Goal: Find specific page/section: Find specific page/section

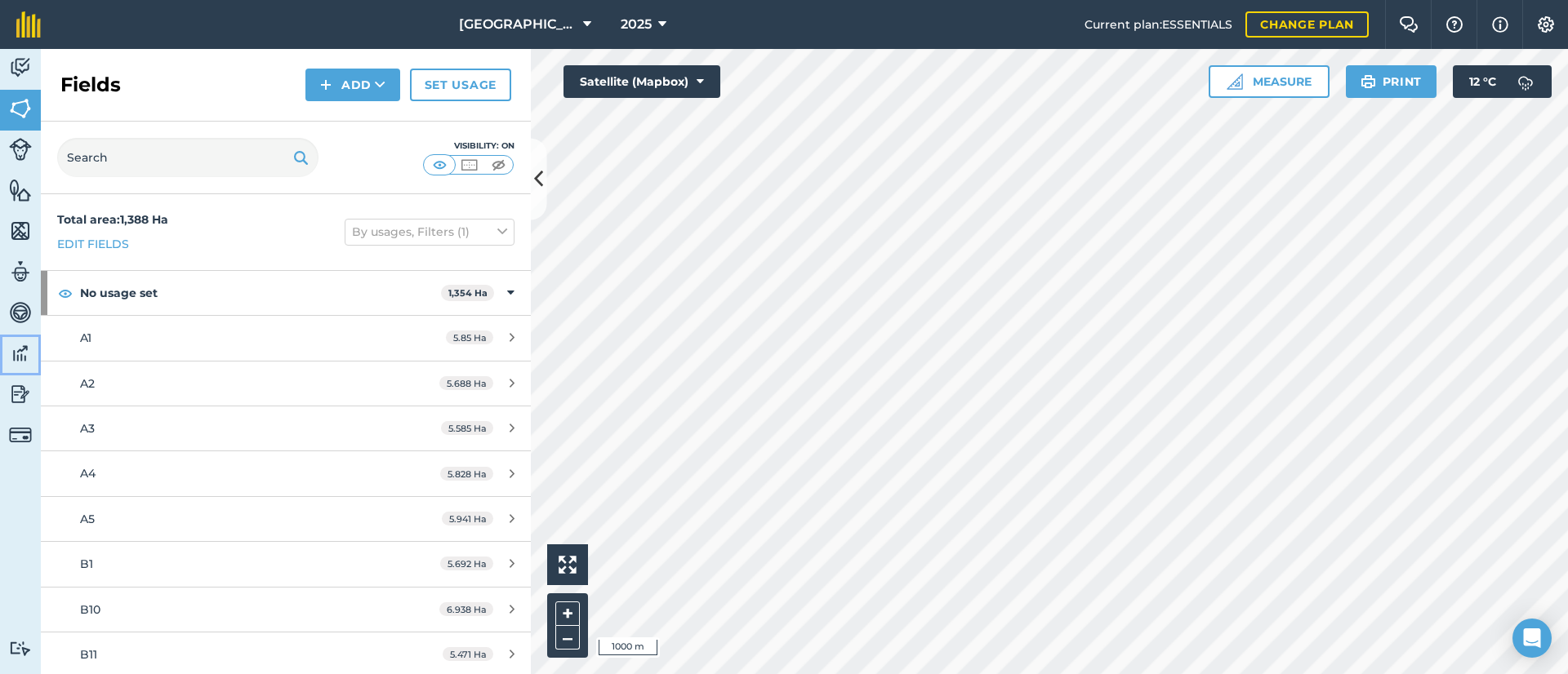
click at [25, 348] on img at bounding box center [20, 353] width 23 height 25
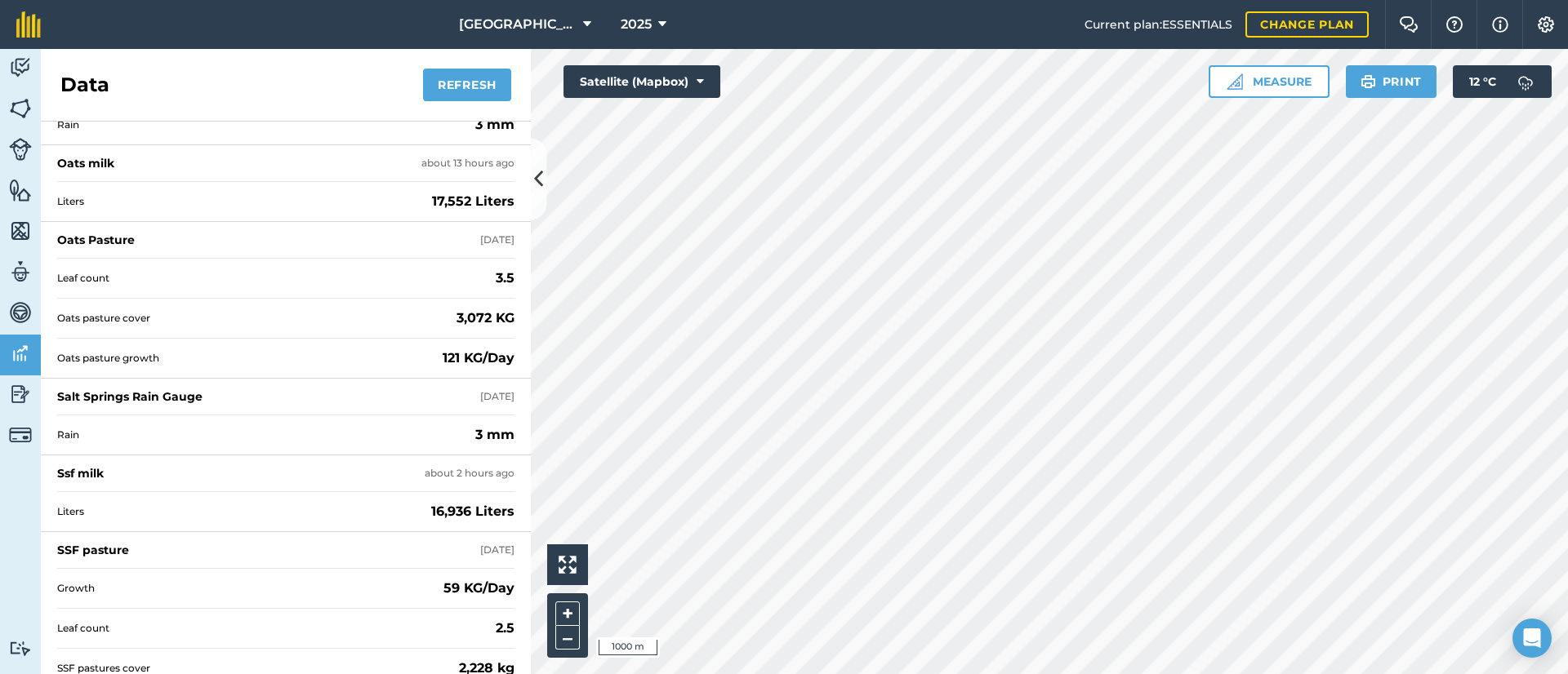
scroll to position [142, 0]
